Goal: Task Accomplishment & Management: Complete application form

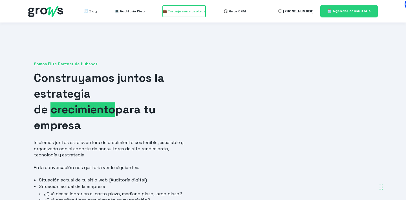
click at [167, 15] on span "💼 Trabaja con nosotros" at bounding box center [184, 11] width 43 height 11
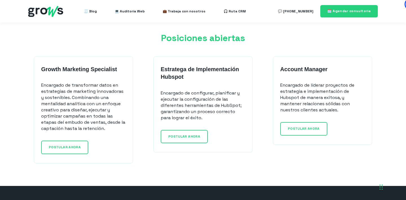
scroll to position [454, 0]
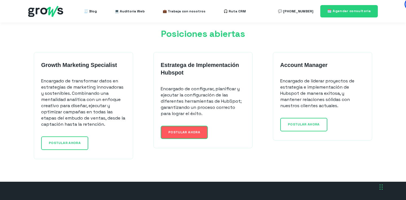
click at [185, 135] on link "POSTULAR AHORA" at bounding box center [184, 132] width 47 height 13
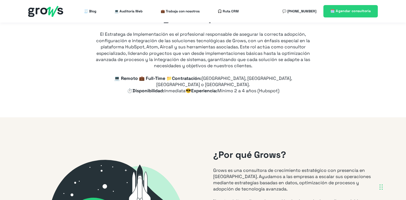
scroll to position [30, 0]
type input "+33"
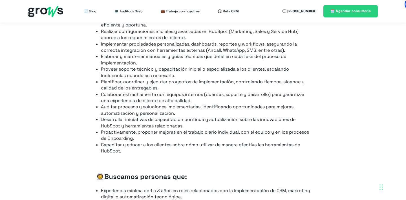
scroll to position [0, 0]
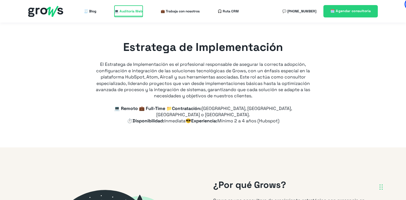
click at [135, 13] on span "💻 Auditoría Web" at bounding box center [128, 11] width 28 height 11
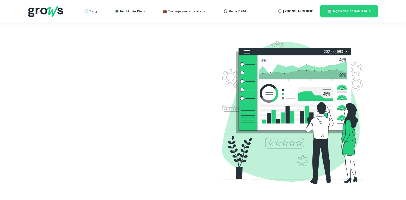
select select "FR"
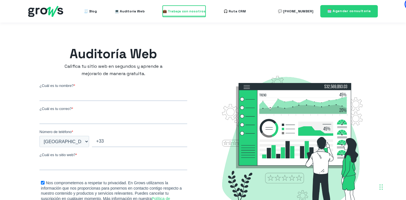
click at [167, 10] on span "💼 Trabaja con nosotros" at bounding box center [184, 11] width 43 height 11
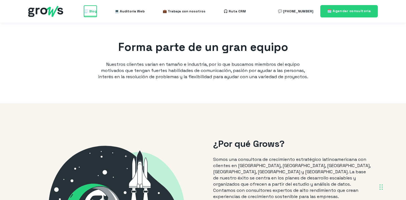
click at [89, 13] on span "🧾 Blog" at bounding box center [90, 11] width 13 height 11
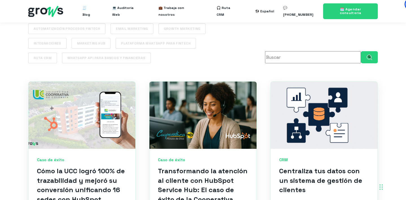
scroll to position [180, 0]
